Goal: Task Accomplishment & Management: Complete application form

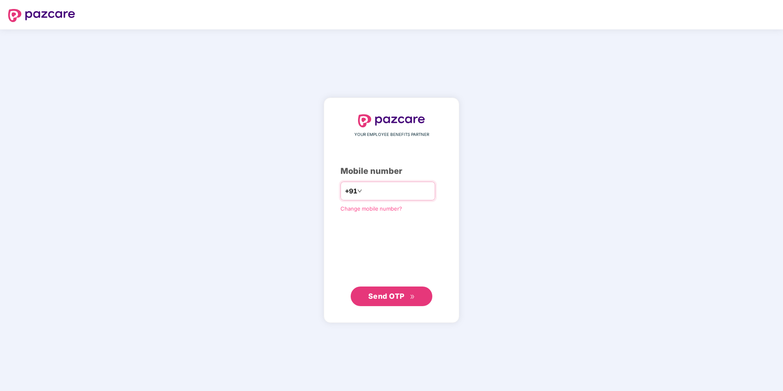
click at [382, 193] on input "number" at bounding box center [397, 191] width 67 height 13
type input "**********"
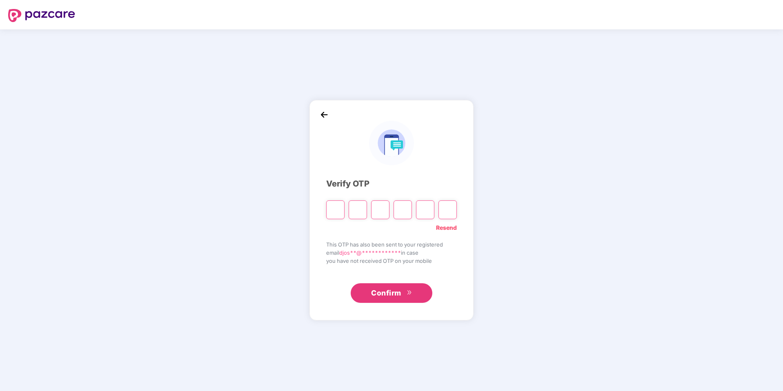
type input "*"
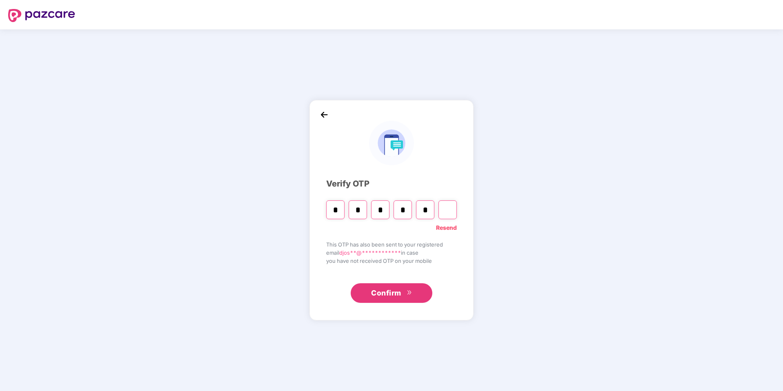
type input "*"
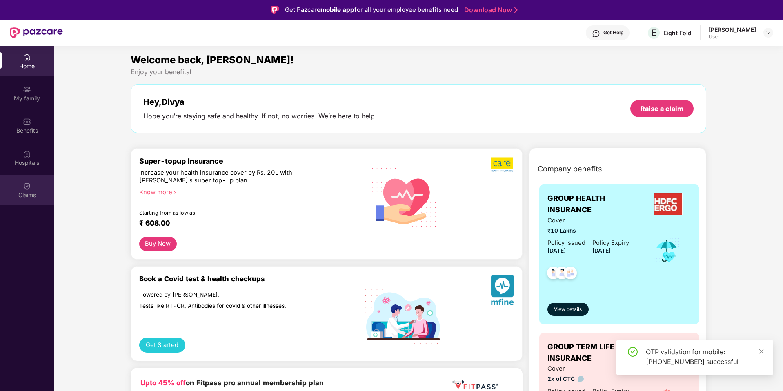
click at [24, 184] on img at bounding box center [27, 186] width 8 height 8
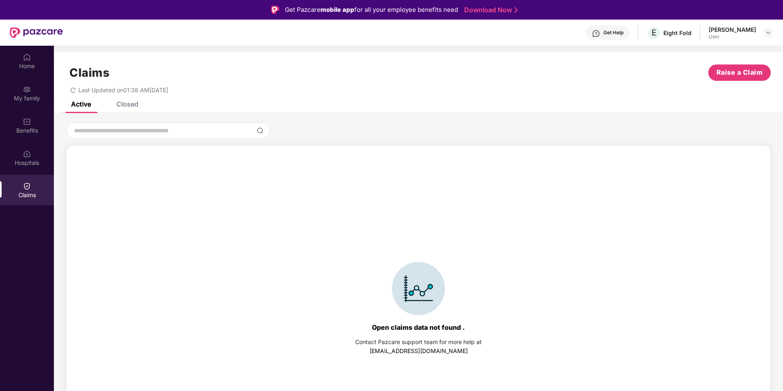
click at [131, 103] on div "Closed" at bounding box center [127, 104] width 22 height 8
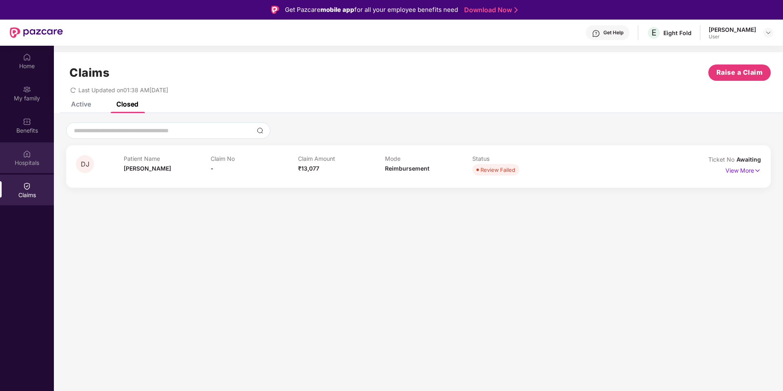
click at [27, 161] on div "Hospitals" at bounding box center [27, 163] width 54 height 8
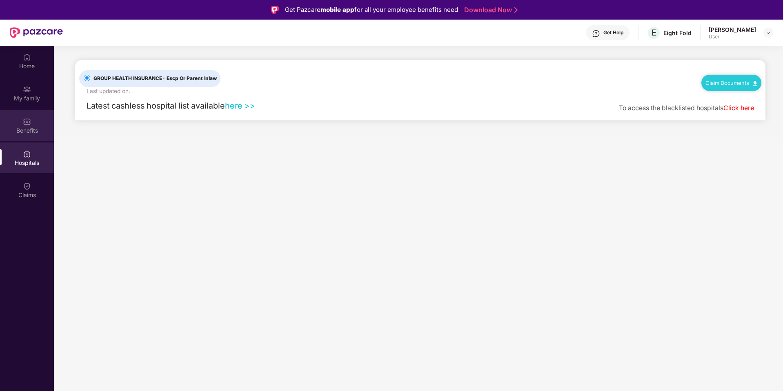
click at [31, 124] on div "Benefits" at bounding box center [27, 125] width 54 height 31
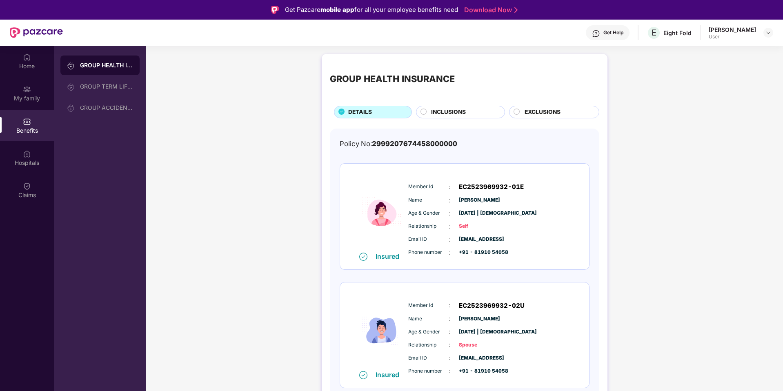
click at [443, 117] on div "INCLUSIONS" at bounding box center [464, 113] width 74 height 10
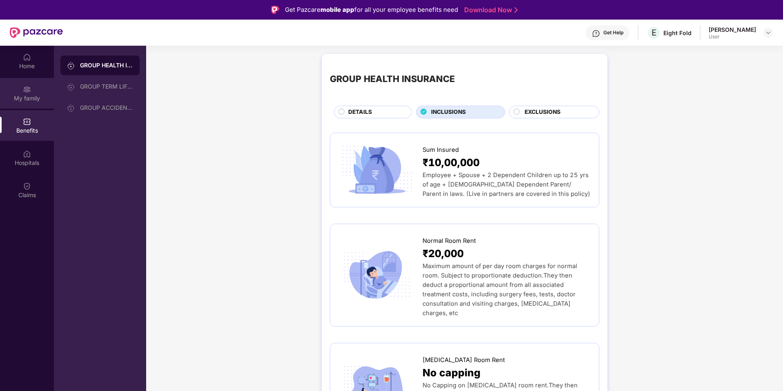
click at [21, 94] on div "My family" at bounding box center [27, 98] width 54 height 8
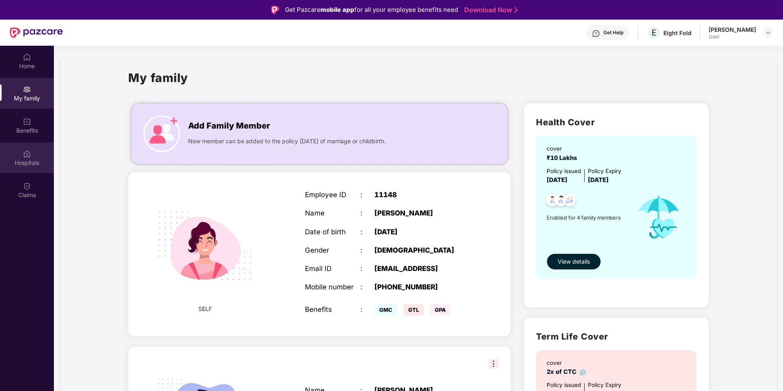
click at [32, 154] on div "Hospitals" at bounding box center [27, 158] width 54 height 31
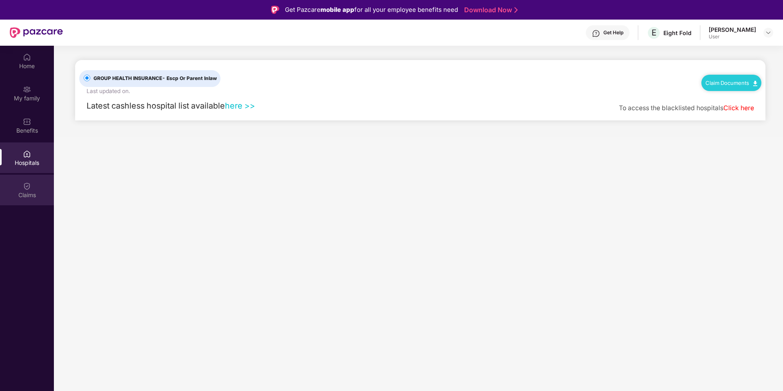
click at [25, 178] on div "Claims" at bounding box center [27, 190] width 54 height 31
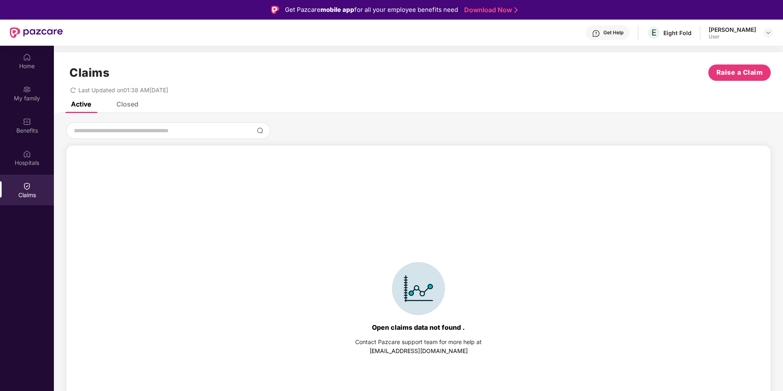
click at [747, 81] on div "Last Updated on 01:38 AM[DATE]" at bounding box center [418, 87] width 705 height 13
click at [740, 77] on span "Raise a Claim" at bounding box center [740, 72] width 47 height 10
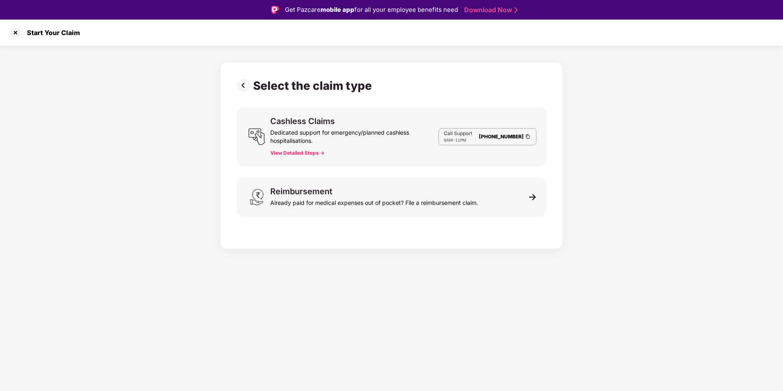
click at [590, 235] on div "Select the claim type Cashless Claims Dedicated support for emergency/planned c…" at bounding box center [391, 147] width 783 height 203
click at [13, 31] on div at bounding box center [15, 32] width 13 height 13
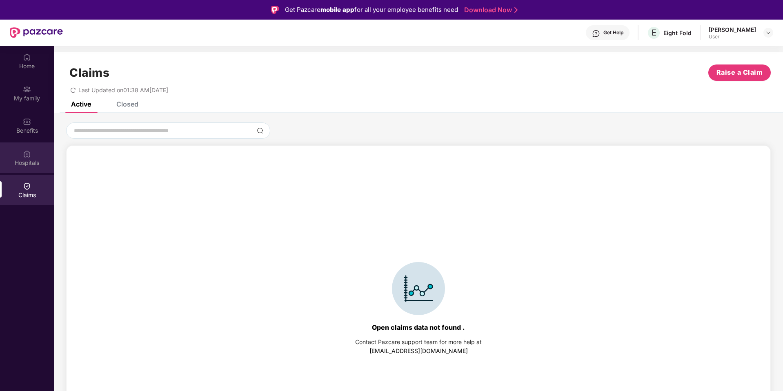
click at [31, 158] on div "Hospitals" at bounding box center [27, 158] width 54 height 31
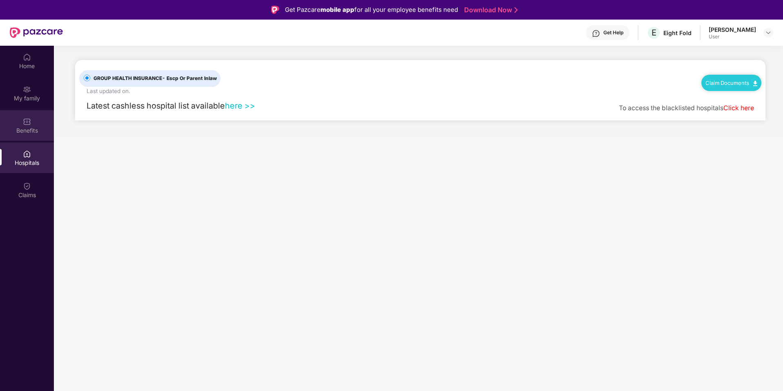
click at [29, 127] on div "Benefits" at bounding box center [27, 131] width 54 height 8
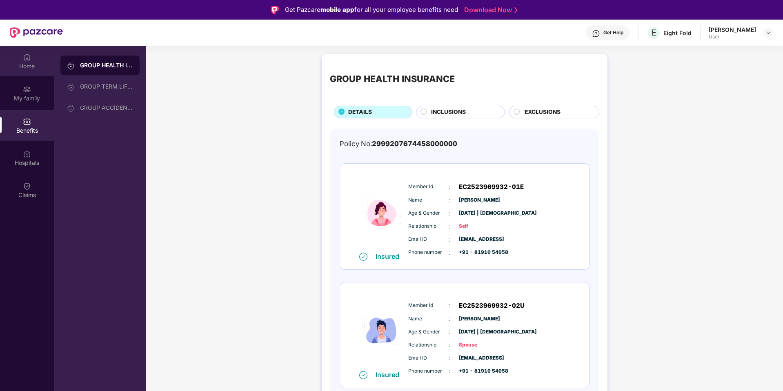
click at [25, 65] on div "Home" at bounding box center [27, 66] width 54 height 8
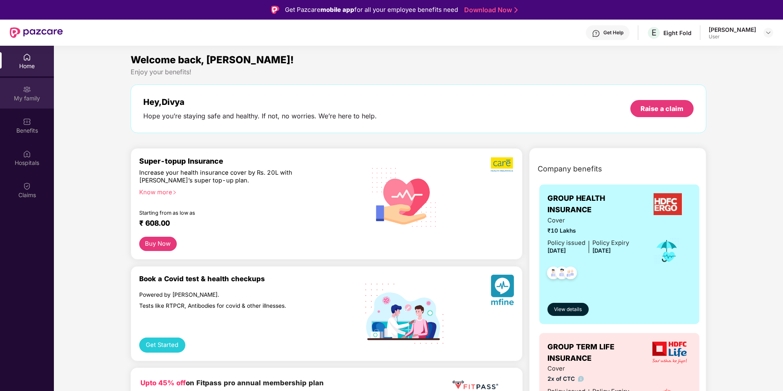
click at [30, 99] on div "My family" at bounding box center [27, 98] width 54 height 8
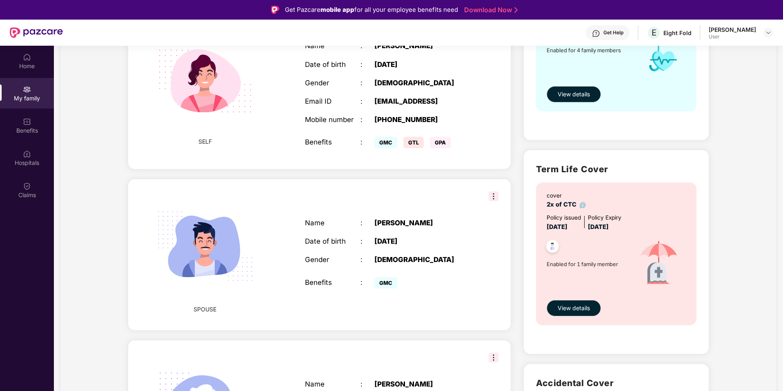
scroll to position [176, 0]
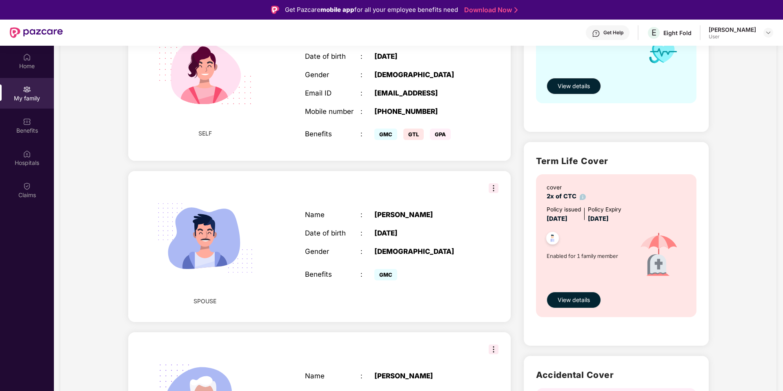
click at [493, 186] on img at bounding box center [494, 188] width 10 height 10
click at [453, 212] on div "[PERSON_NAME]" at bounding box center [422, 215] width 97 height 8
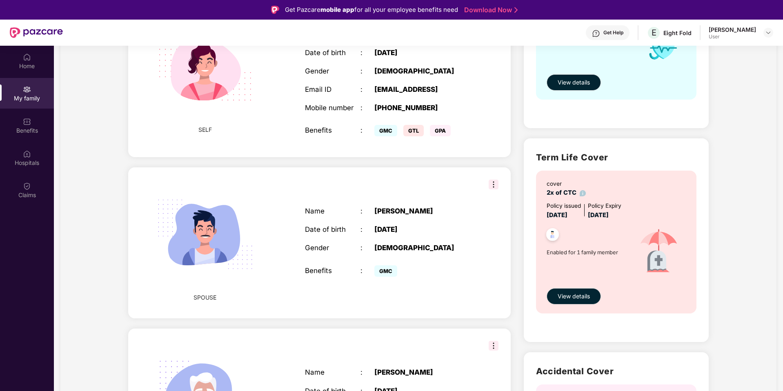
scroll to position [417, 0]
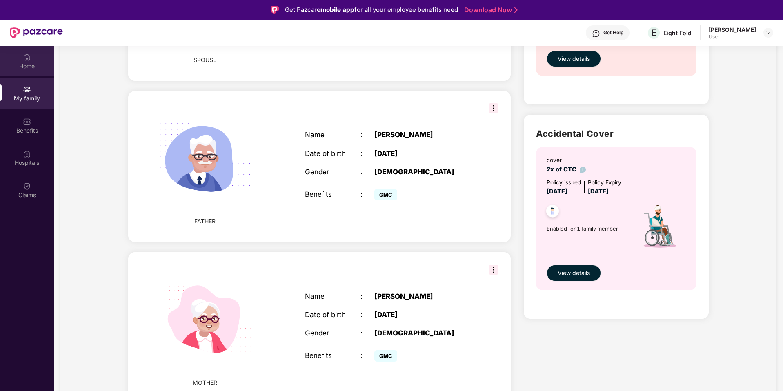
click at [31, 56] on div "Home" at bounding box center [27, 61] width 54 height 31
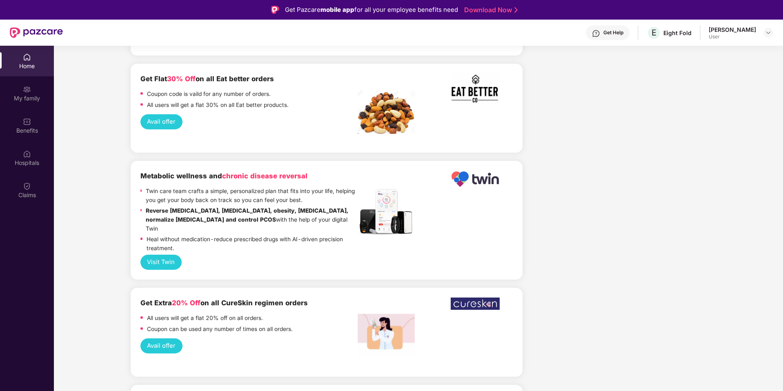
scroll to position [46, 0]
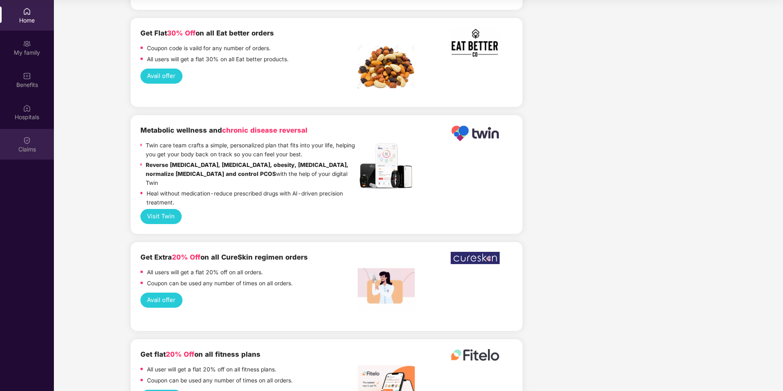
click at [29, 144] on img at bounding box center [27, 140] width 8 height 8
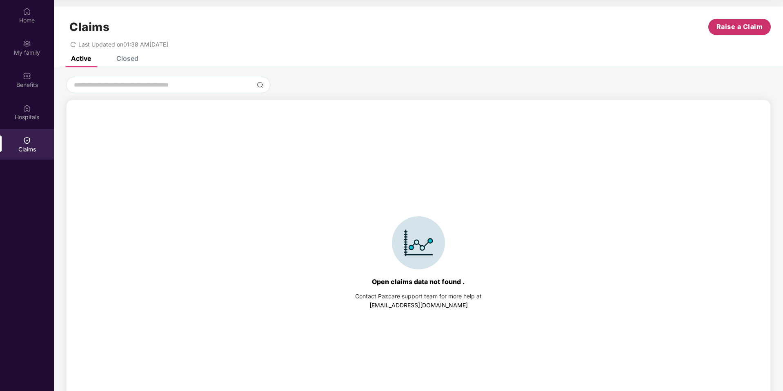
click at [718, 31] on span "Raise a Claim" at bounding box center [740, 27] width 47 height 10
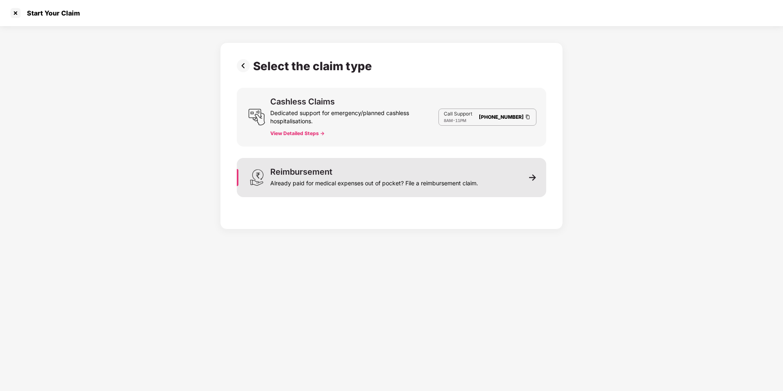
click at [540, 172] on div "Reimbursement Already paid for medical expenses out of pocket? File a reimburse…" at bounding box center [392, 177] width 310 height 39
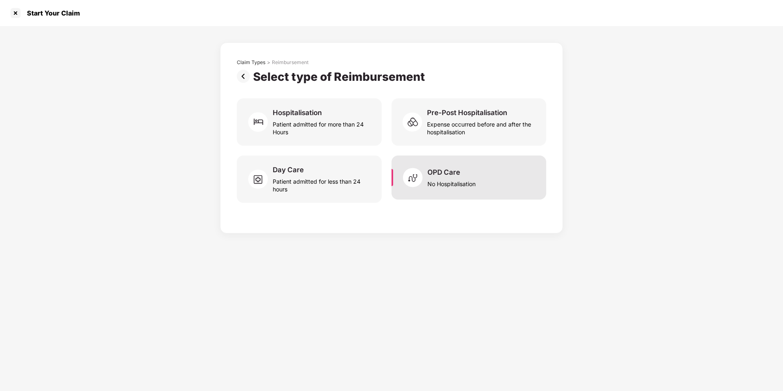
click at [487, 173] on div "OPD Care No Hospitalisation" at bounding box center [469, 178] width 155 height 44
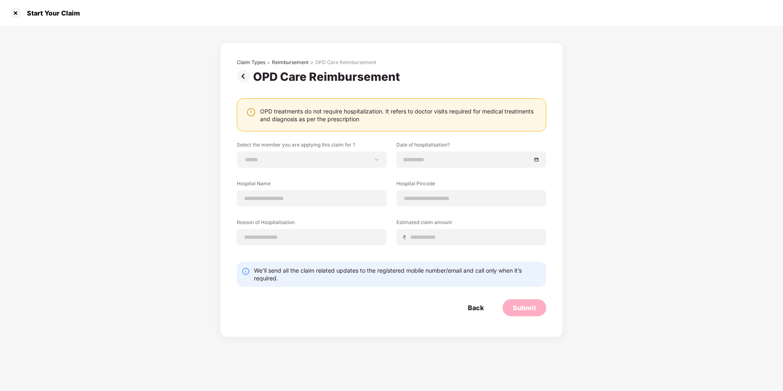
click at [245, 79] on img at bounding box center [245, 76] width 16 height 13
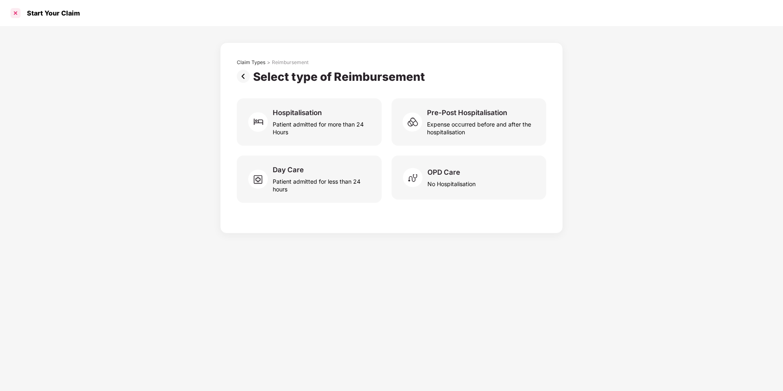
click at [14, 16] on div at bounding box center [15, 13] width 13 height 13
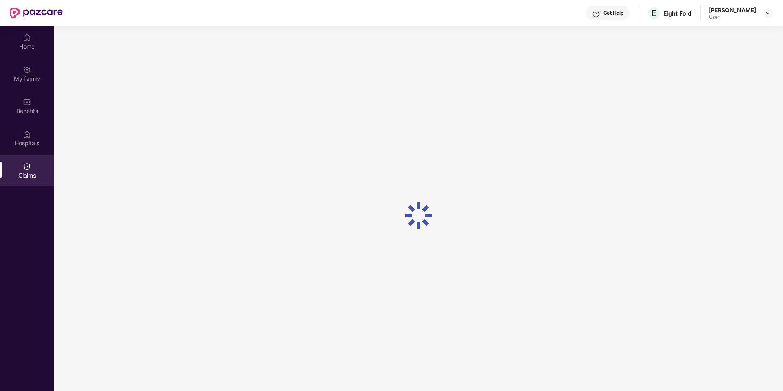
scroll to position [46, 0]
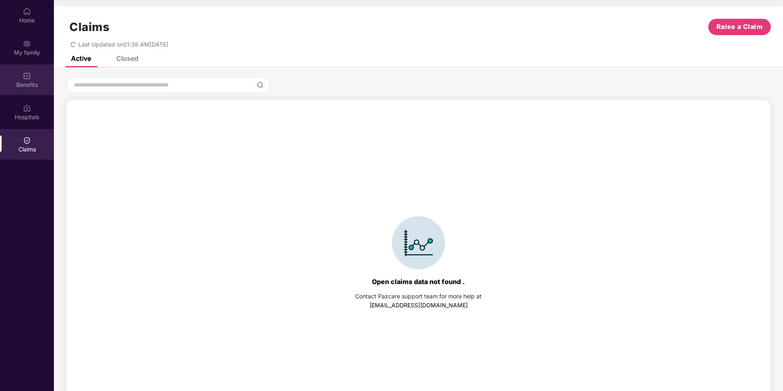
click at [24, 93] on div "Benefits" at bounding box center [27, 80] width 54 height 31
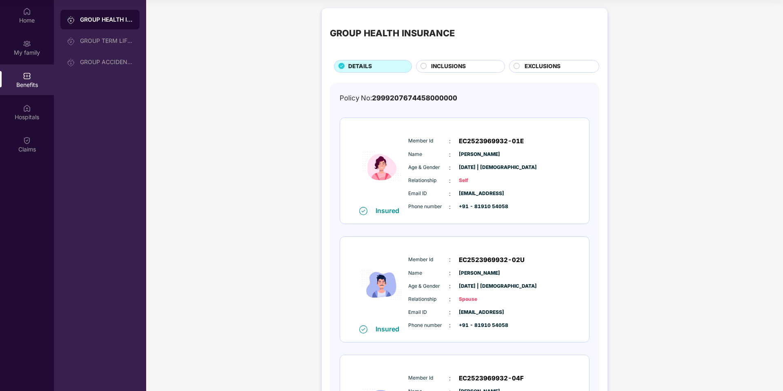
click at [383, 209] on div "Insured" at bounding box center [390, 211] width 29 height 8
click at [481, 144] on span "EC2523969932-01E" at bounding box center [491, 141] width 65 height 10
click at [120, 40] on div "GROUP TERM LIFE INSURANCE" at bounding box center [106, 41] width 53 height 7
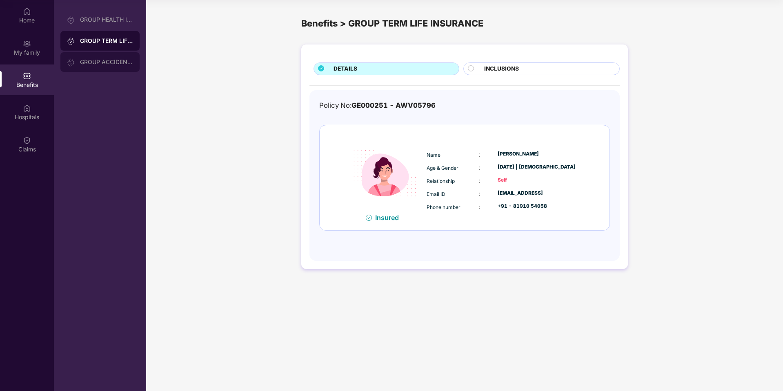
click at [106, 63] on div "GROUP ACCIDENTAL INSURANCE" at bounding box center [106, 62] width 53 height 7
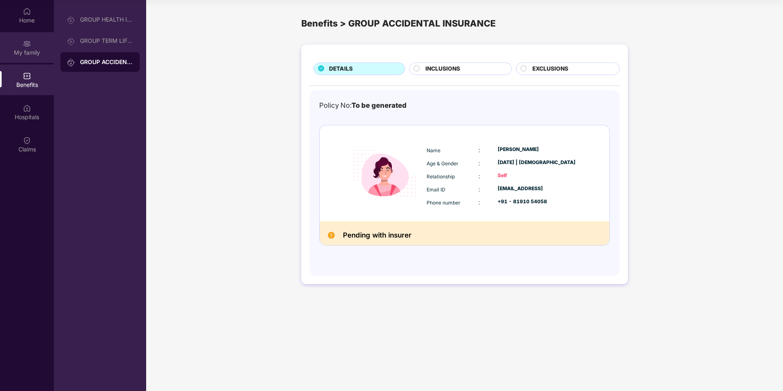
click at [29, 44] on img at bounding box center [27, 44] width 8 height 8
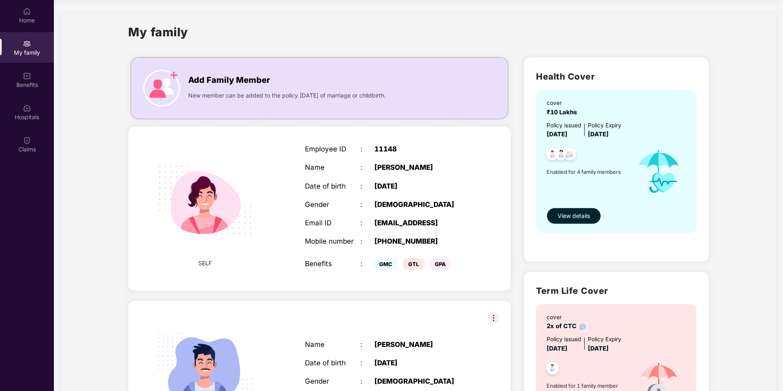
scroll to position [417, 0]
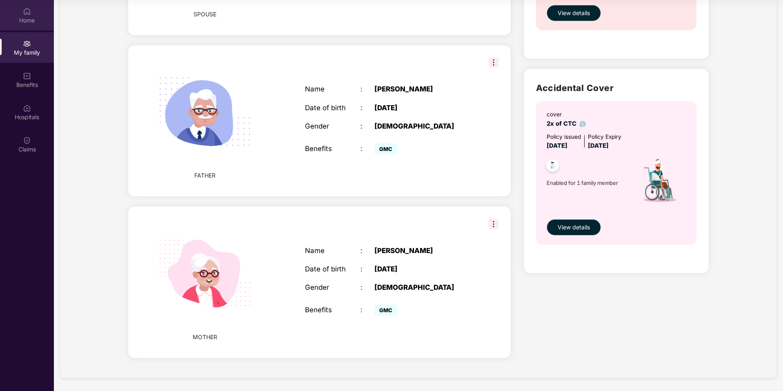
click at [29, 20] on div "Home" at bounding box center [27, 20] width 54 height 8
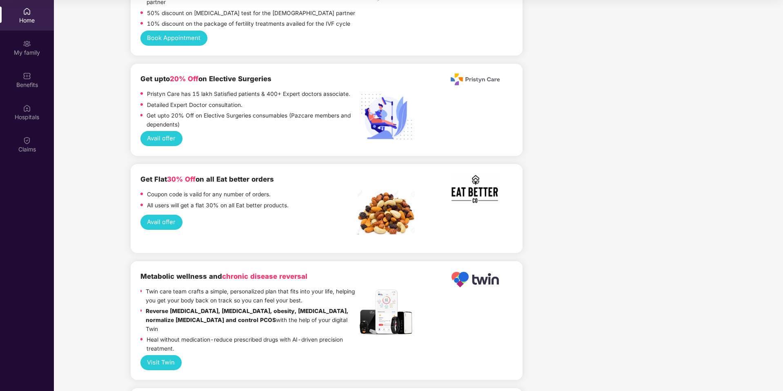
scroll to position [1933, 0]
